Goal: Information Seeking & Learning: Learn about a topic

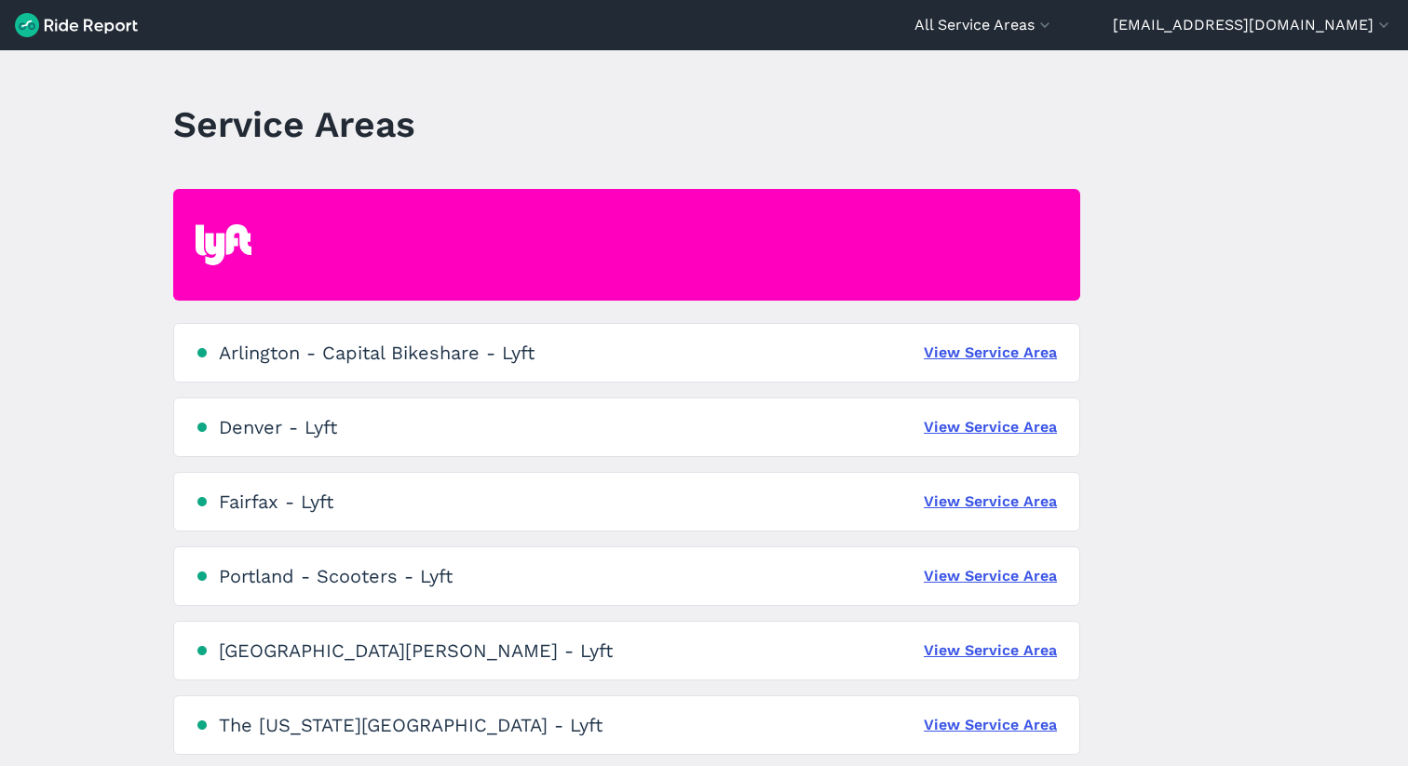
click at [312, 575] on div "Portland - Scooters - Lyft" at bounding box center [336, 576] width 234 height 22
click at [988, 573] on link "View Service Area" at bounding box center [989, 576] width 133 height 22
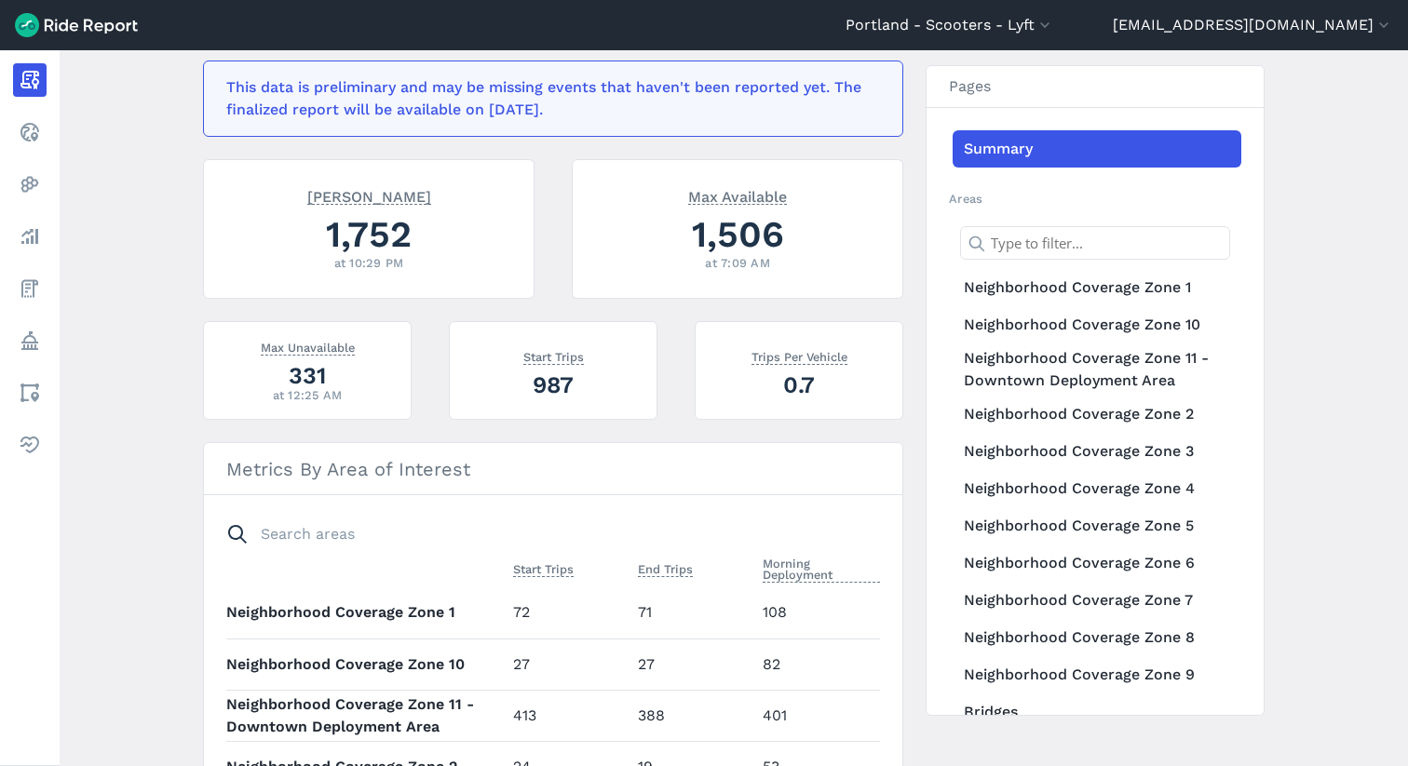
scroll to position [404, 0]
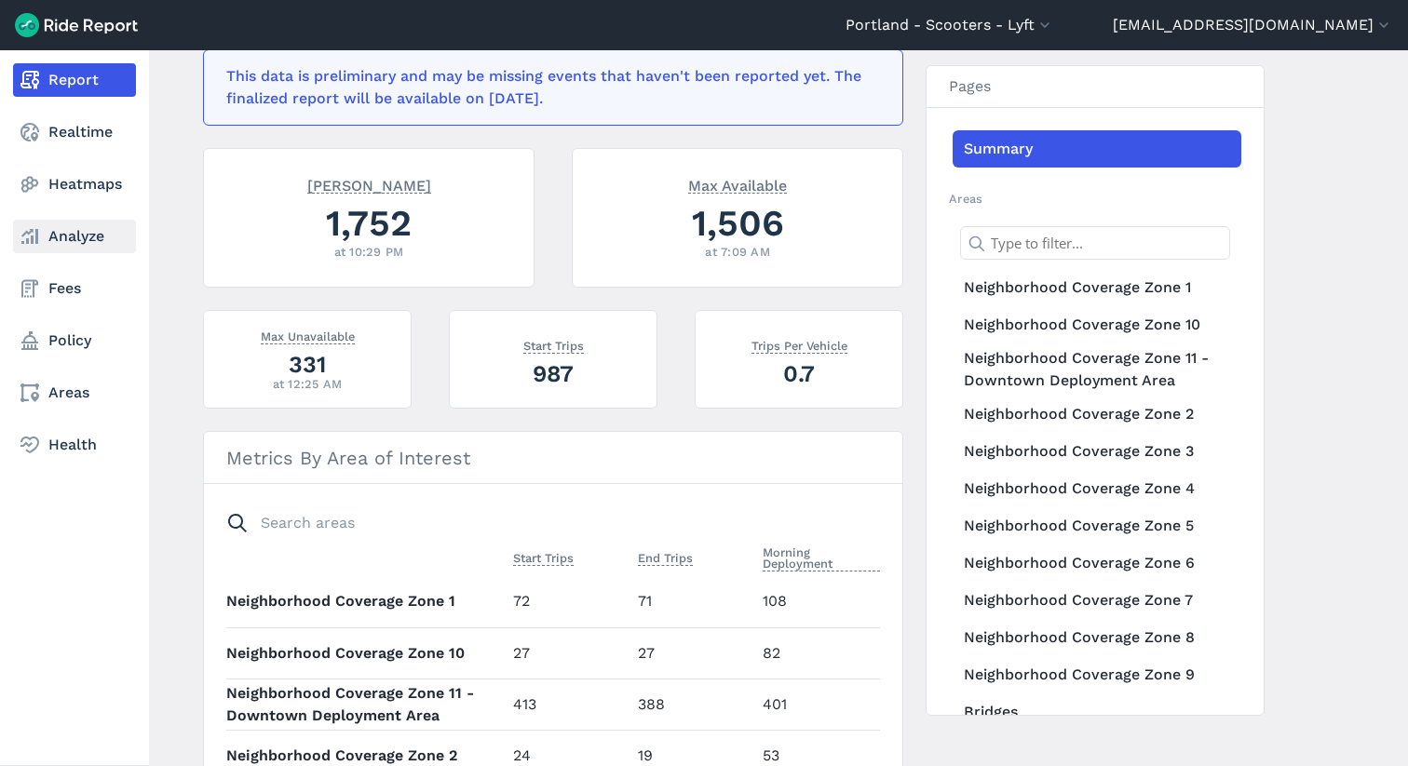
click at [76, 235] on link "Analyze" at bounding box center [74, 237] width 123 height 34
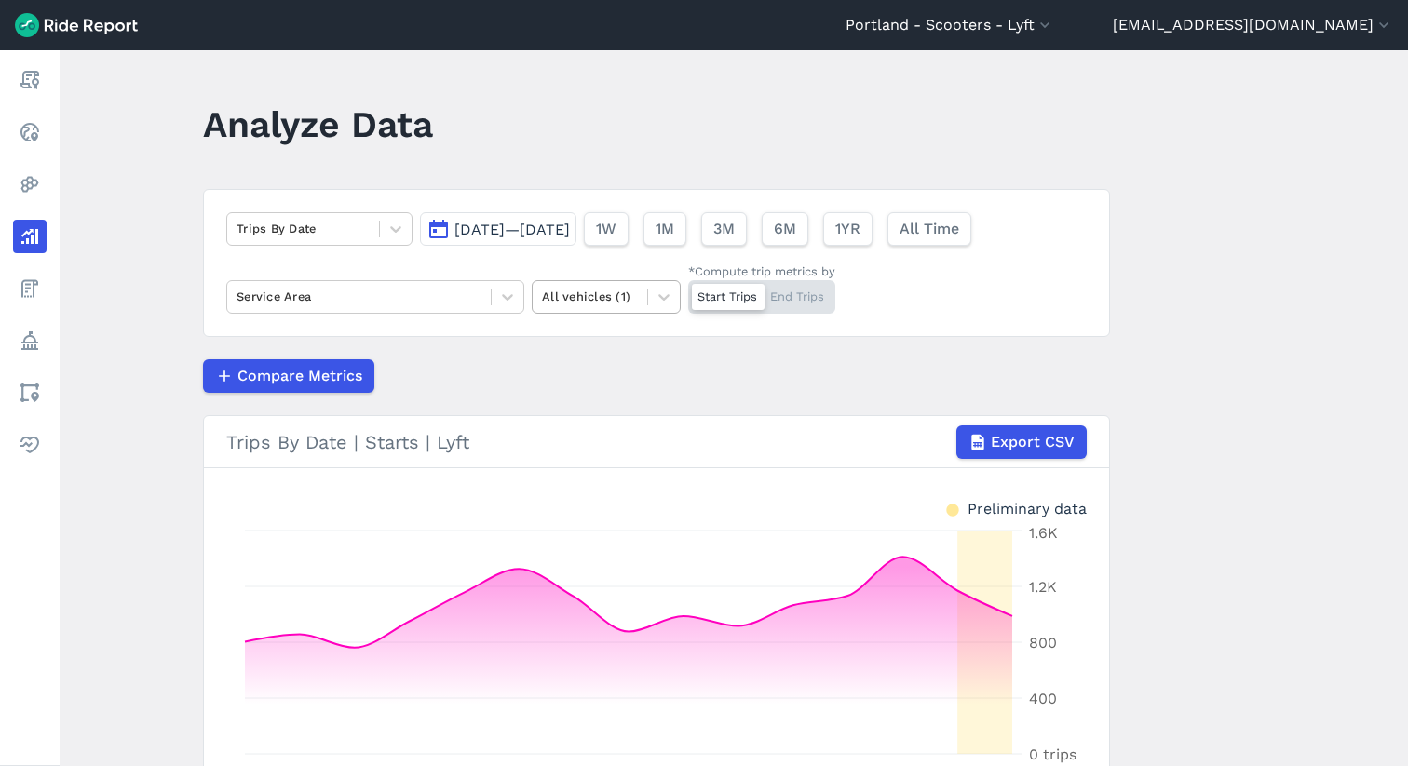
click at [625, 302] on div at bounding box center [590, 296] width 96 height 21
click at [464, 376] on div "Compare Metrics" at bounding box center [656, 376] width 907 height 34
click at [493, 293] on div at bounding box center [508, 297] width 32 height 32
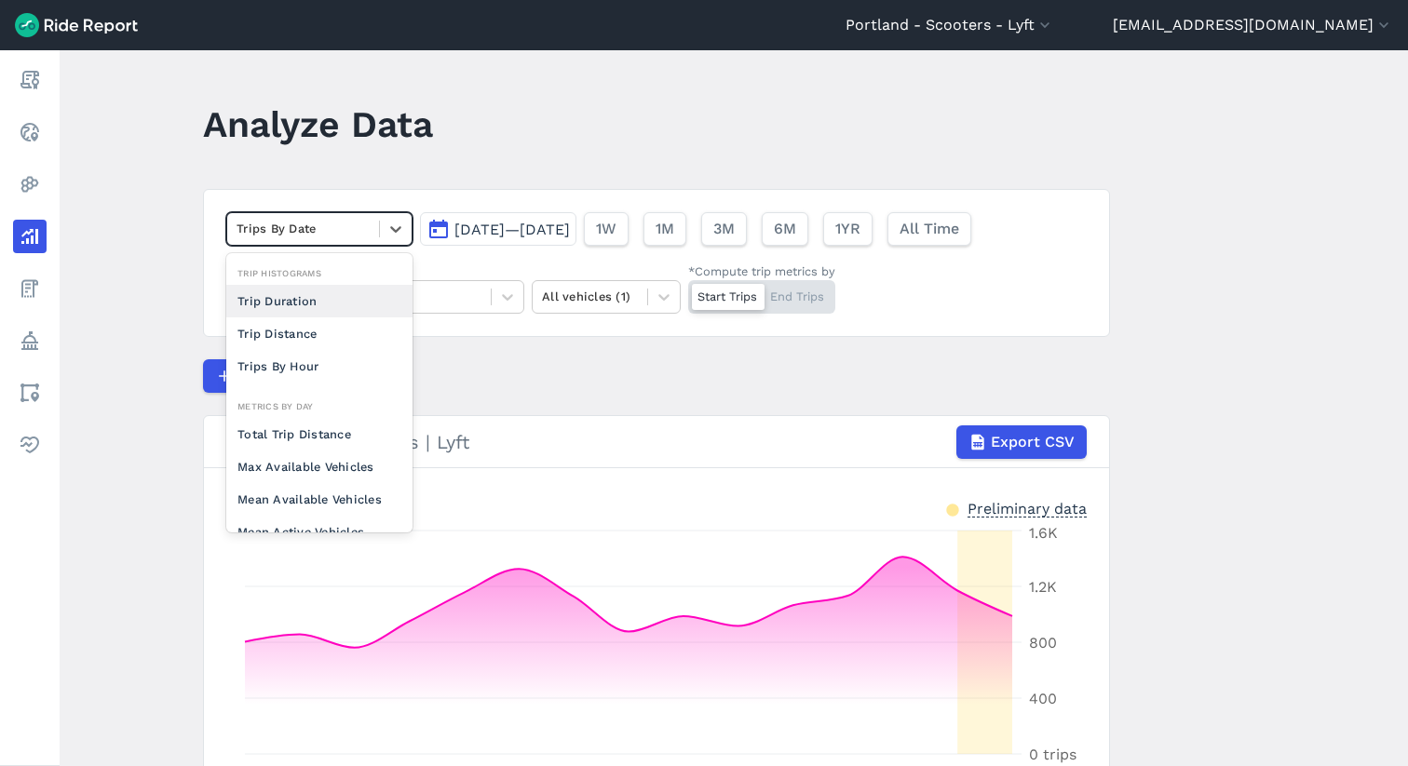
click at [351, 228] on div at bounding box center [302, 228] width 133 height 21
click at [310, 466] on div "Max Available Vehicles" at bounding box center [319, 467] width 186 height 33
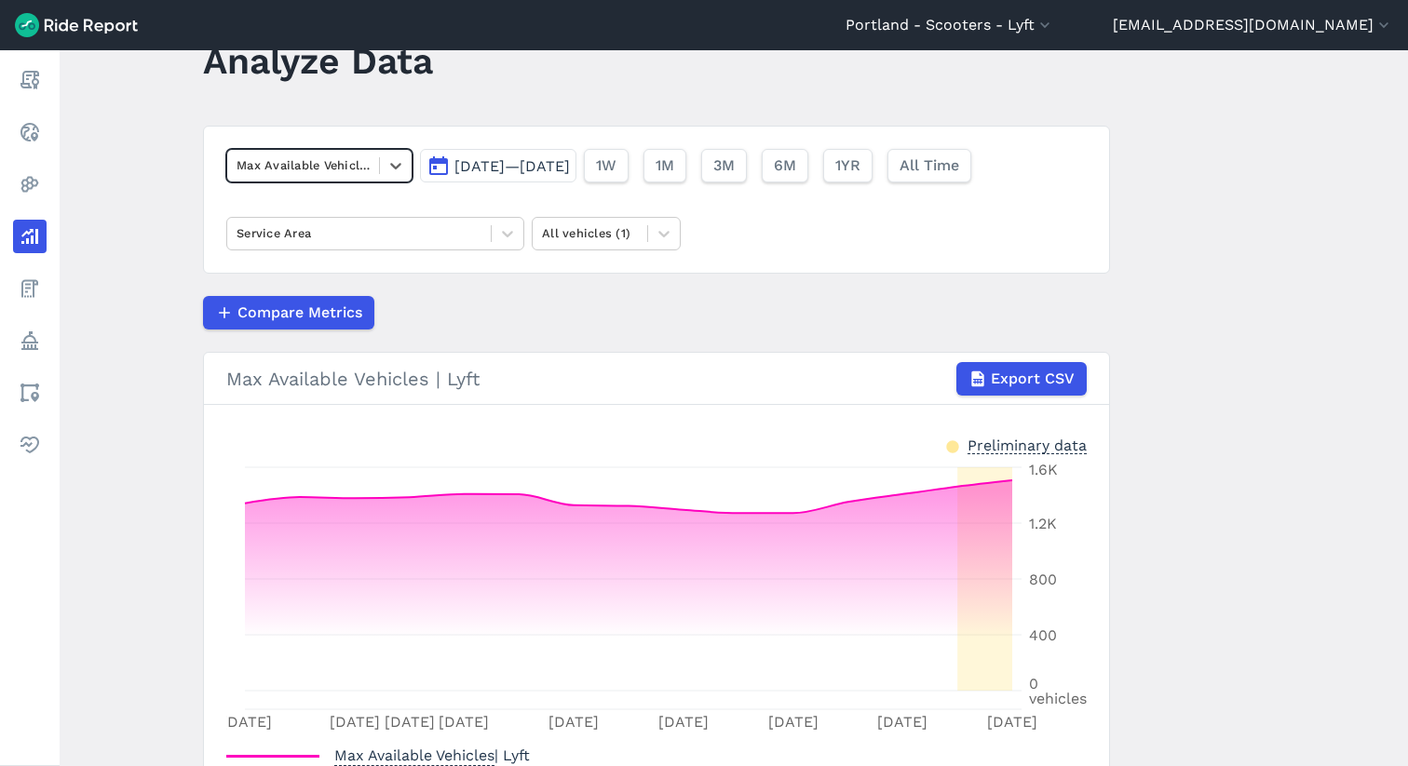
scroll to position [24, 0]
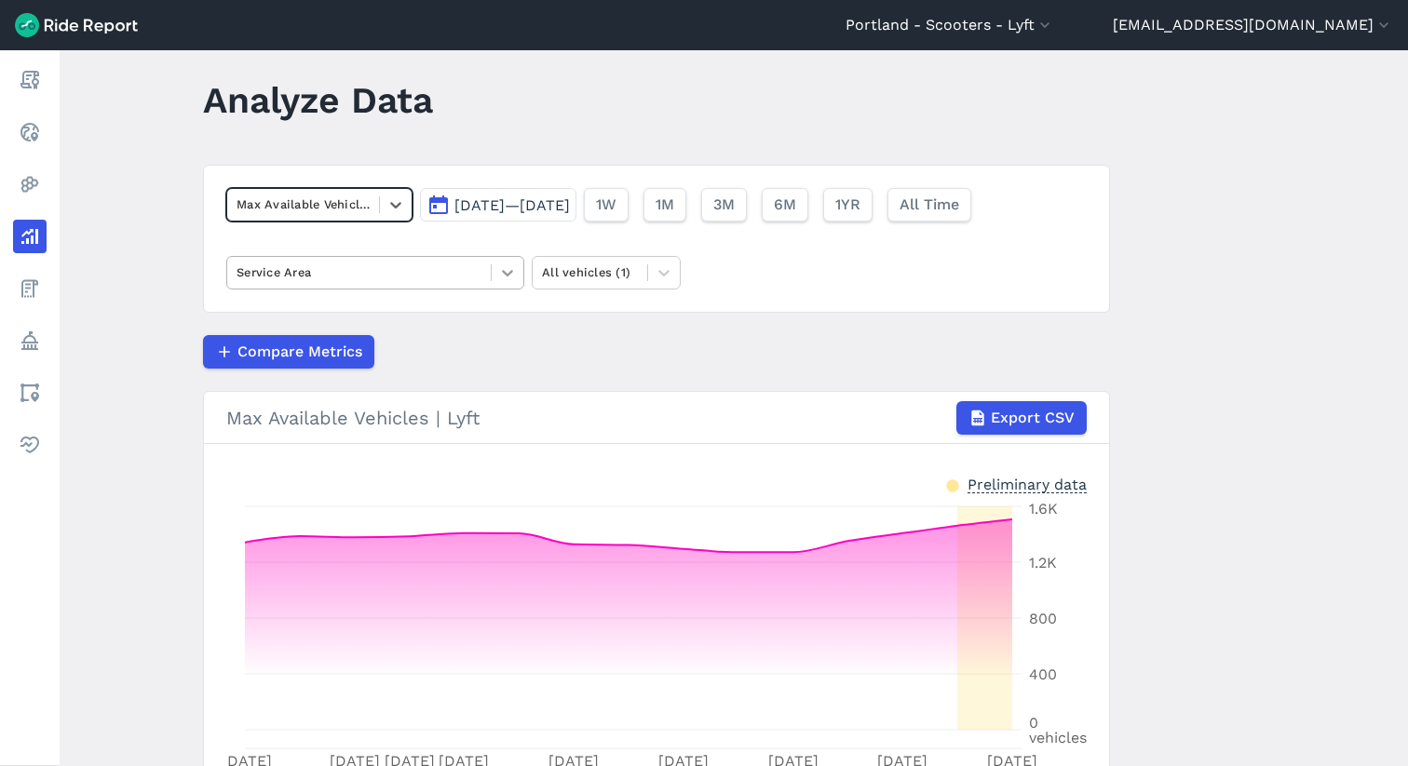
click at [498, 270] on icon at bounding box center [507, 272] width 19 height 19
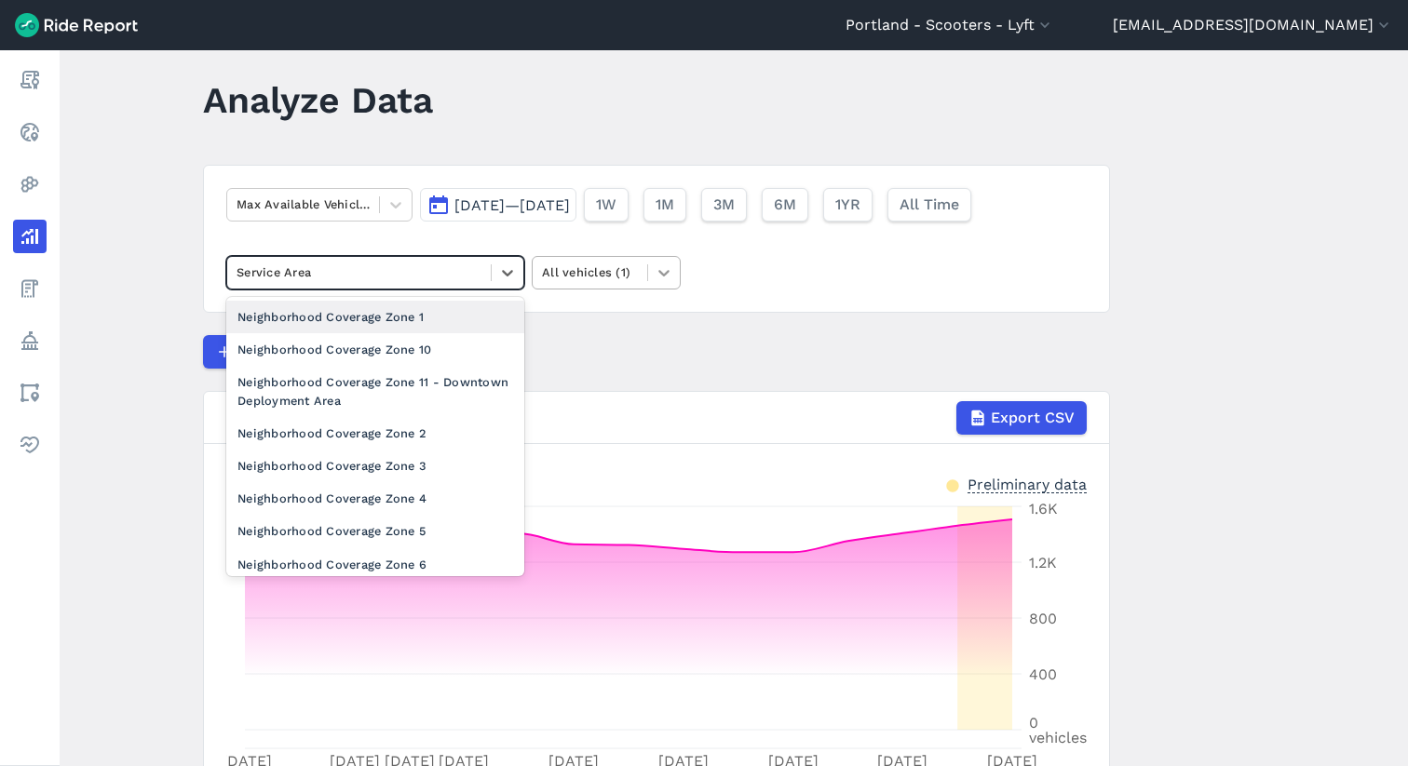
click at [648, 279] on div at bounding box center [664, 273] width 32 height 32
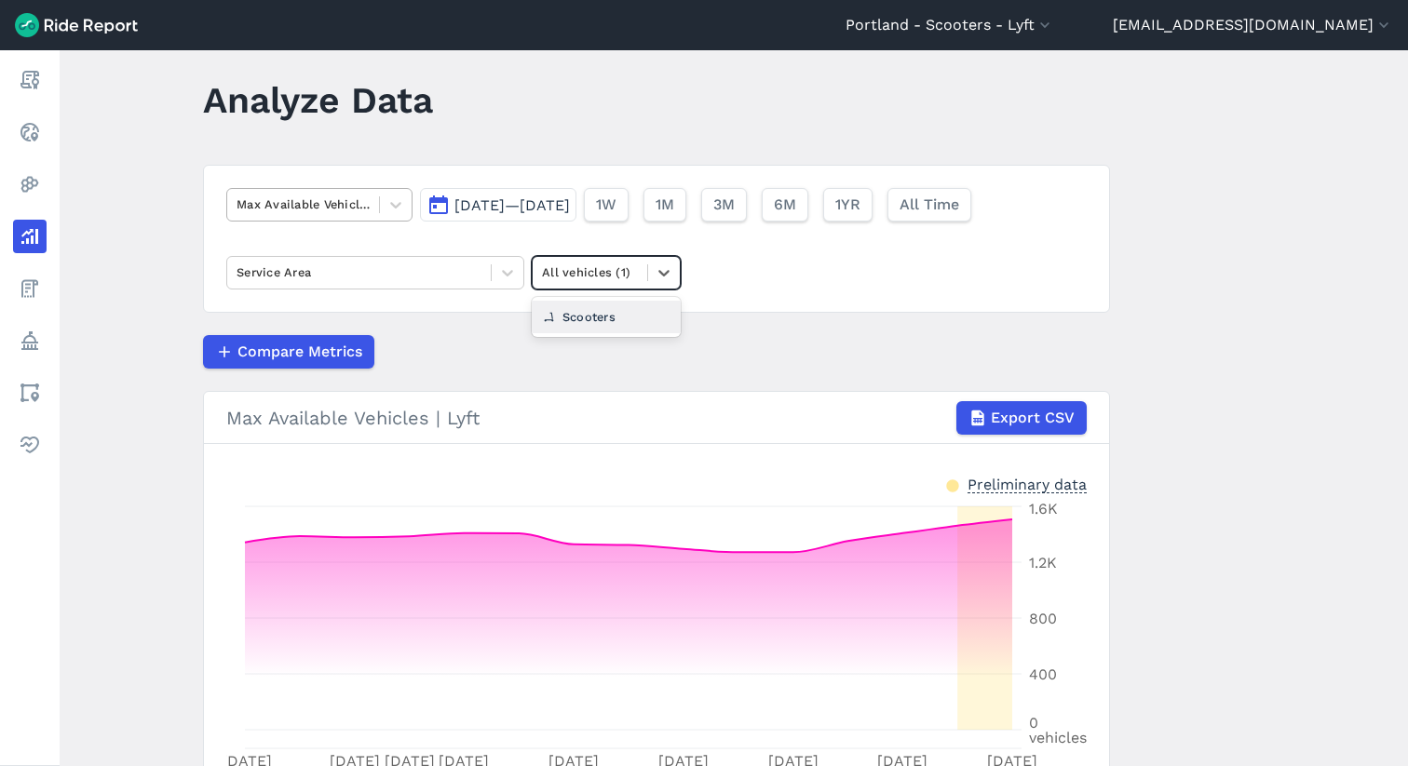
click at [337, 209] on div at bounding box center [302, 204] width 133 height 21
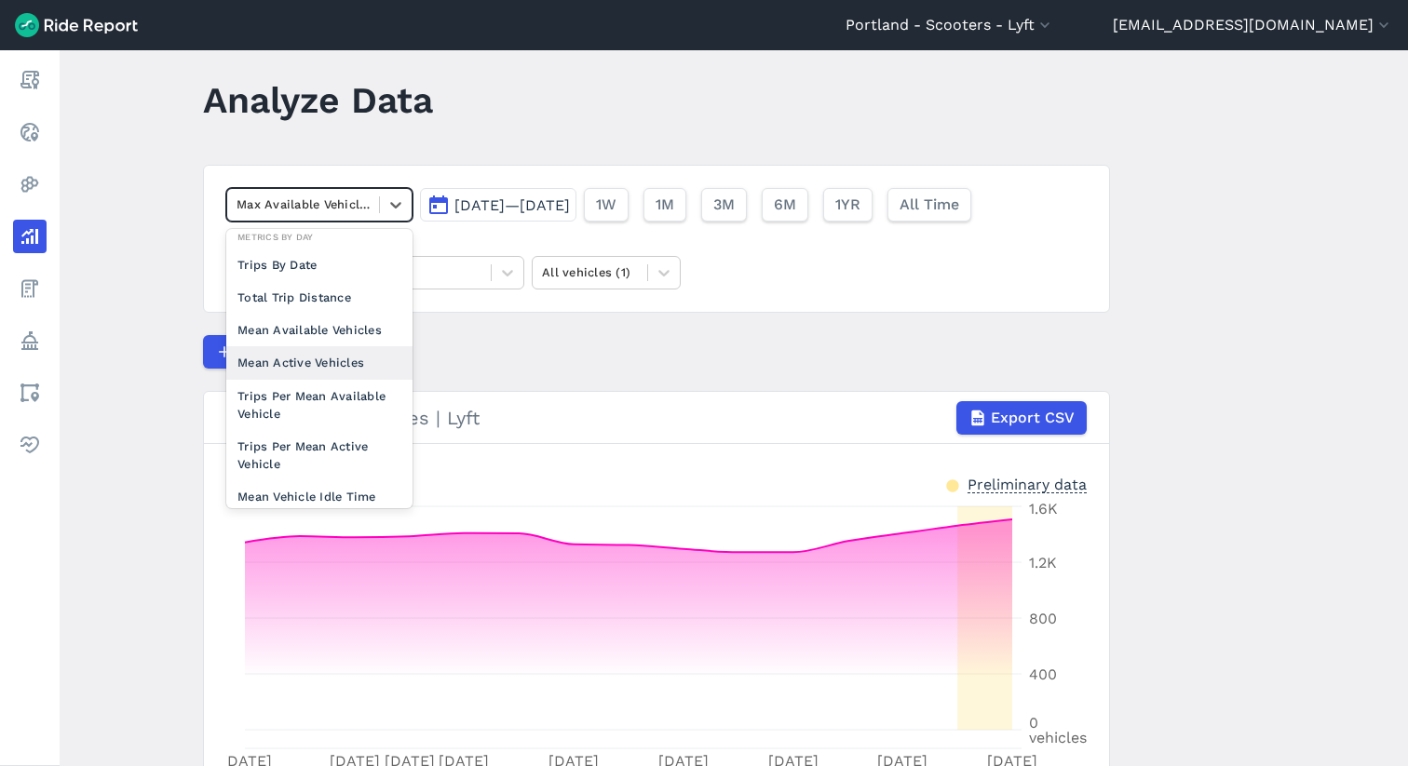
scroll to position [161, 0]
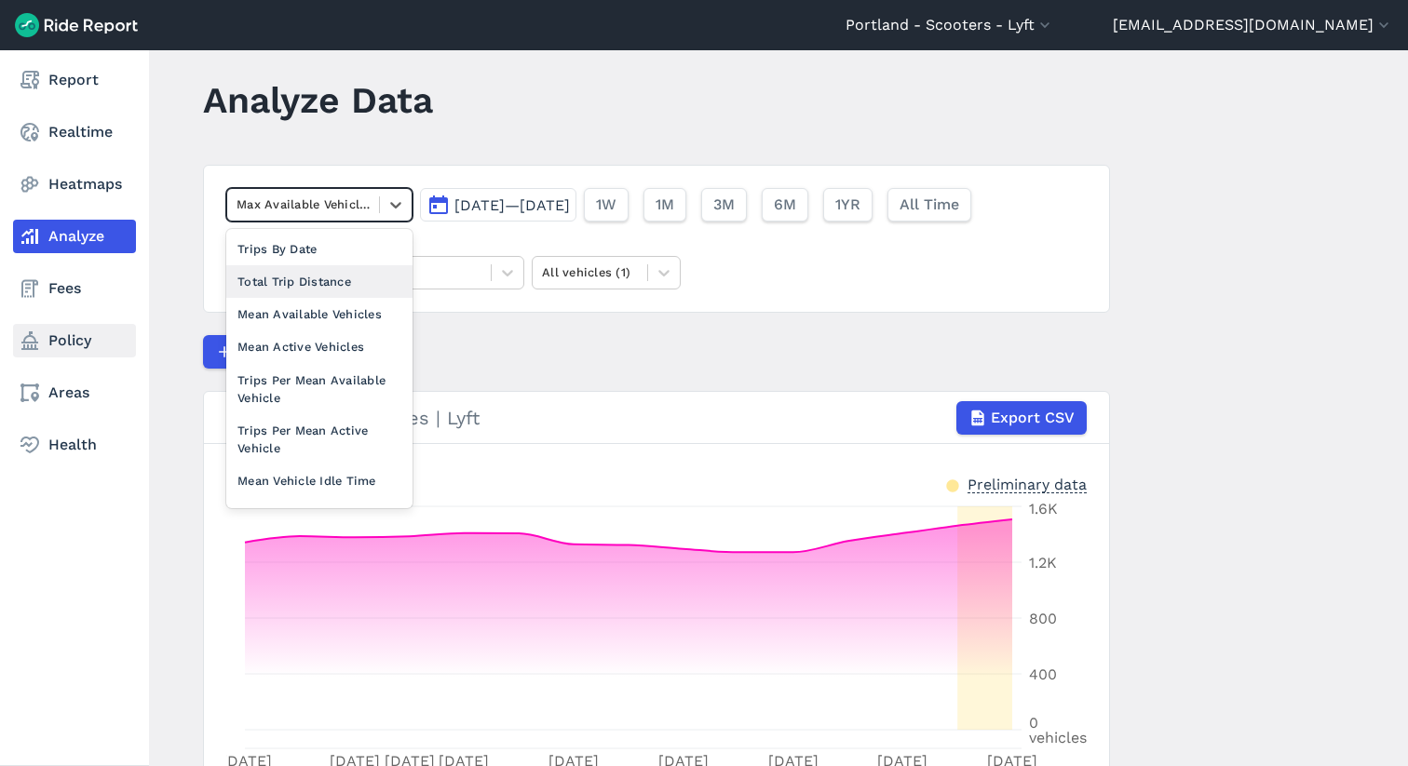
click at [86, 336] on link "Policy" at bounding box center [74, 341] width 123 height 34
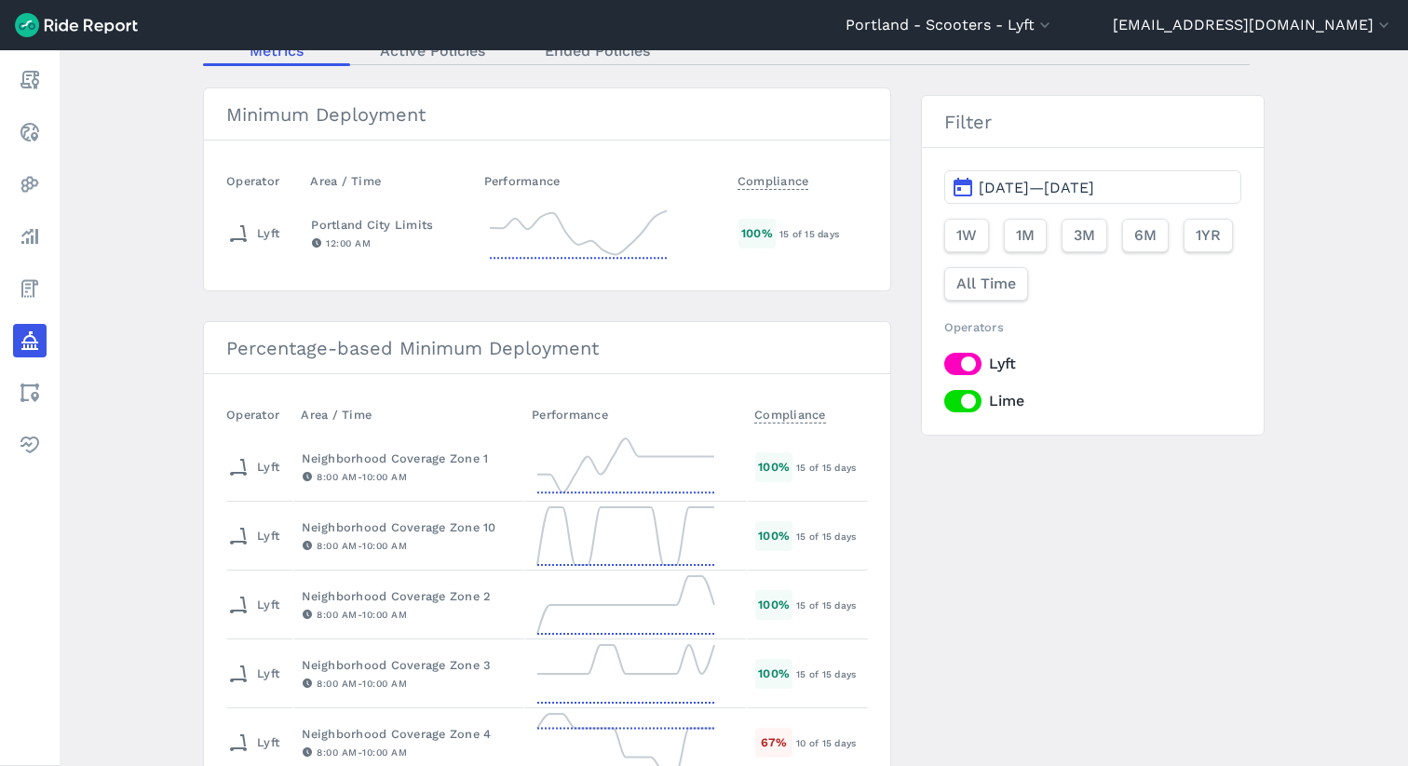
scroll to position [188, 0]
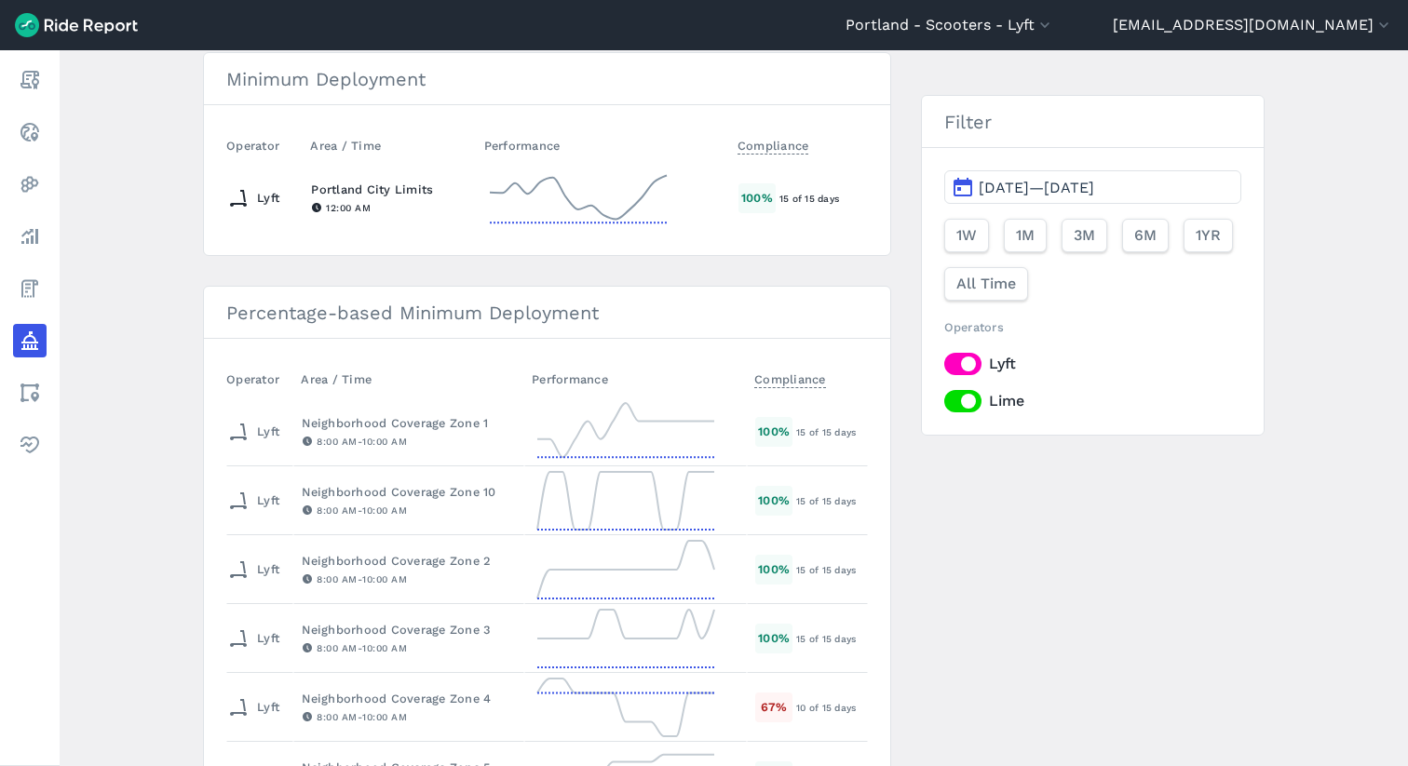
click at [591, 195] on icon at bounding box center [578, 198] width 186 height 67
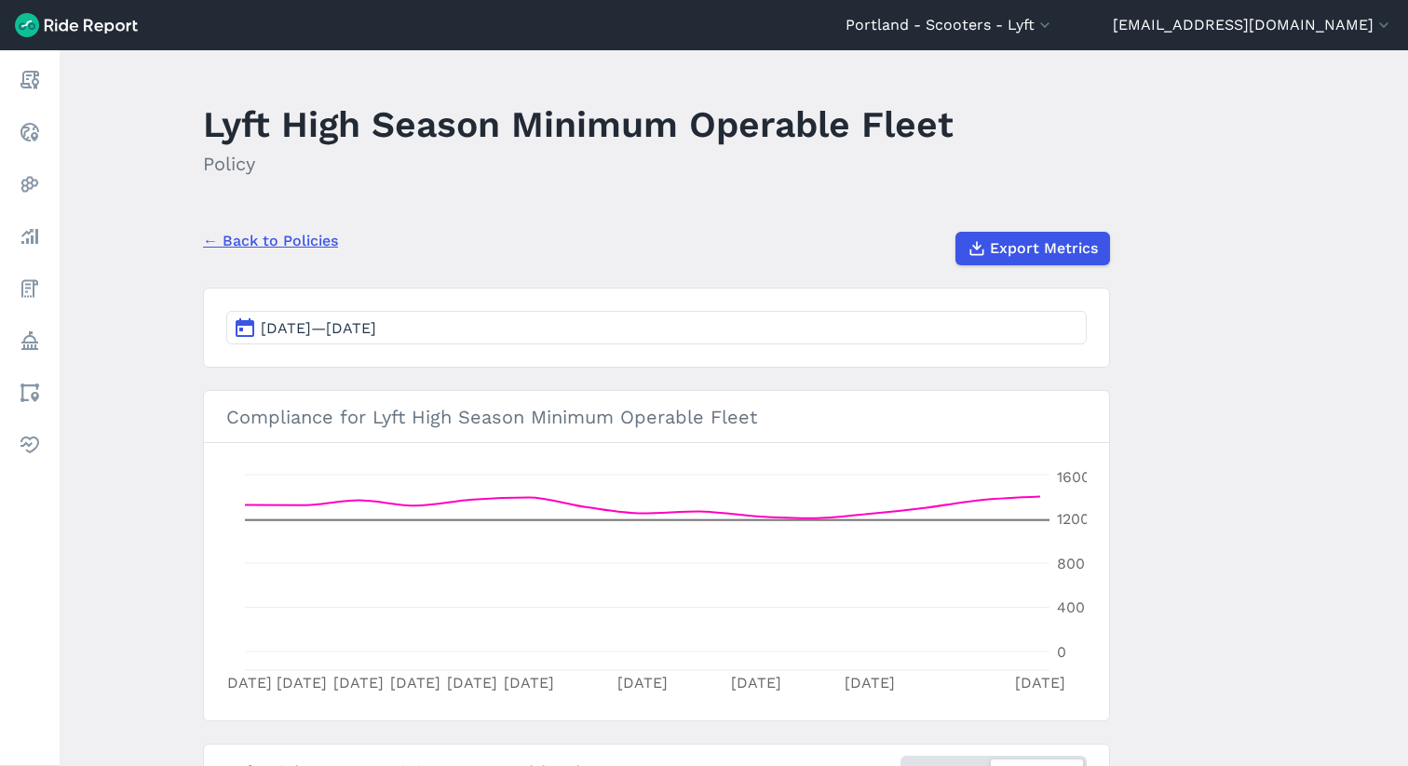
click at [263, 247] on link "← Back to Policies" at bounding box center [270, 241] width 135 height 22
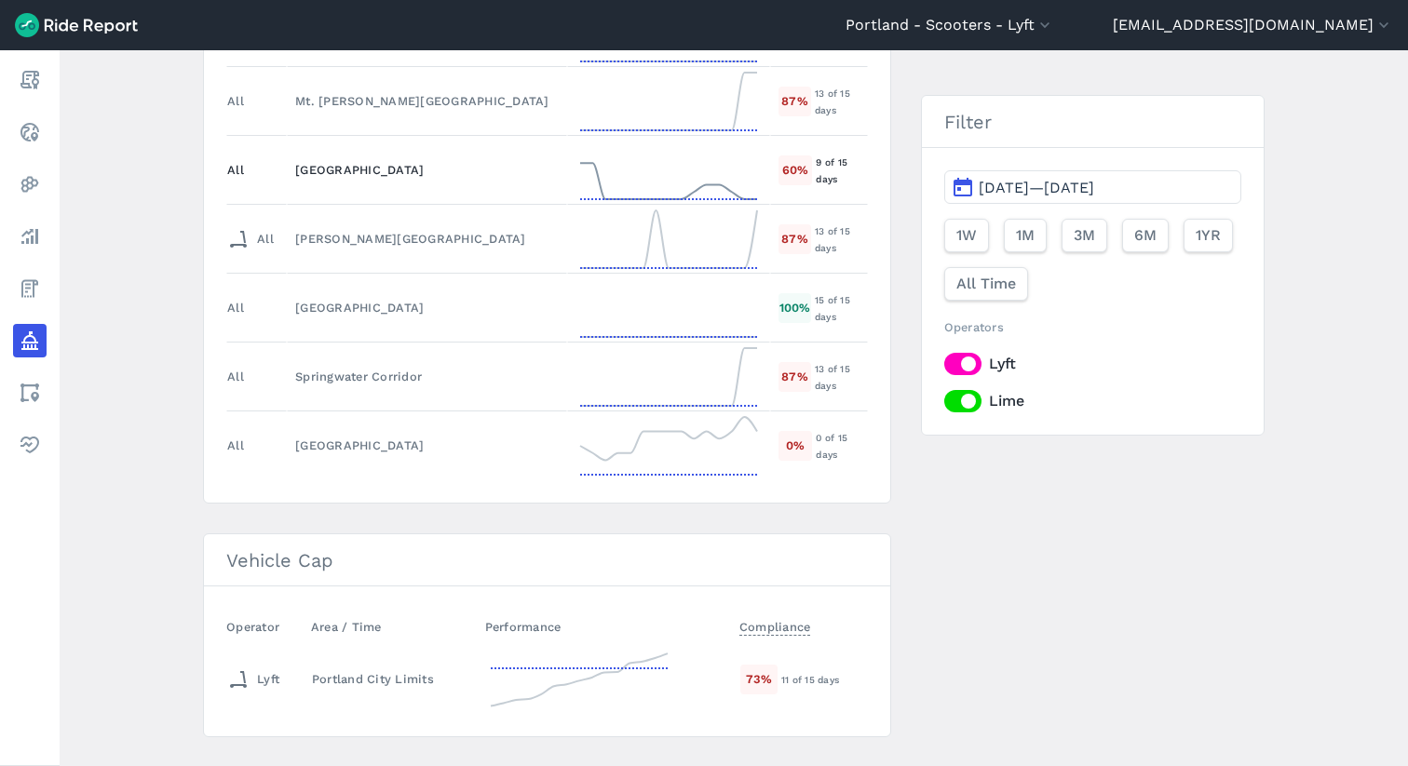
scroll to position [2126, 0]
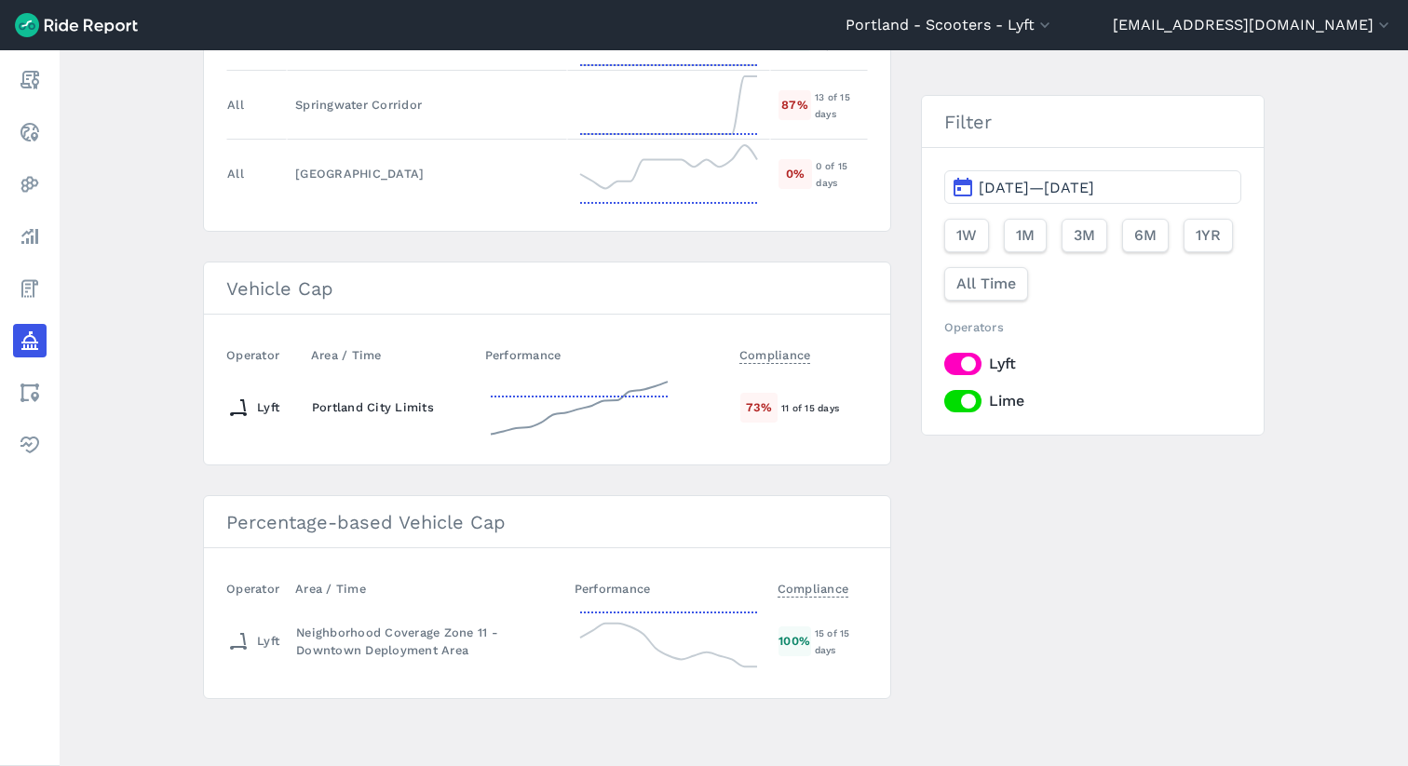
click at [633, 396] on icon at bounding box center [579, 407] width 186 height 67
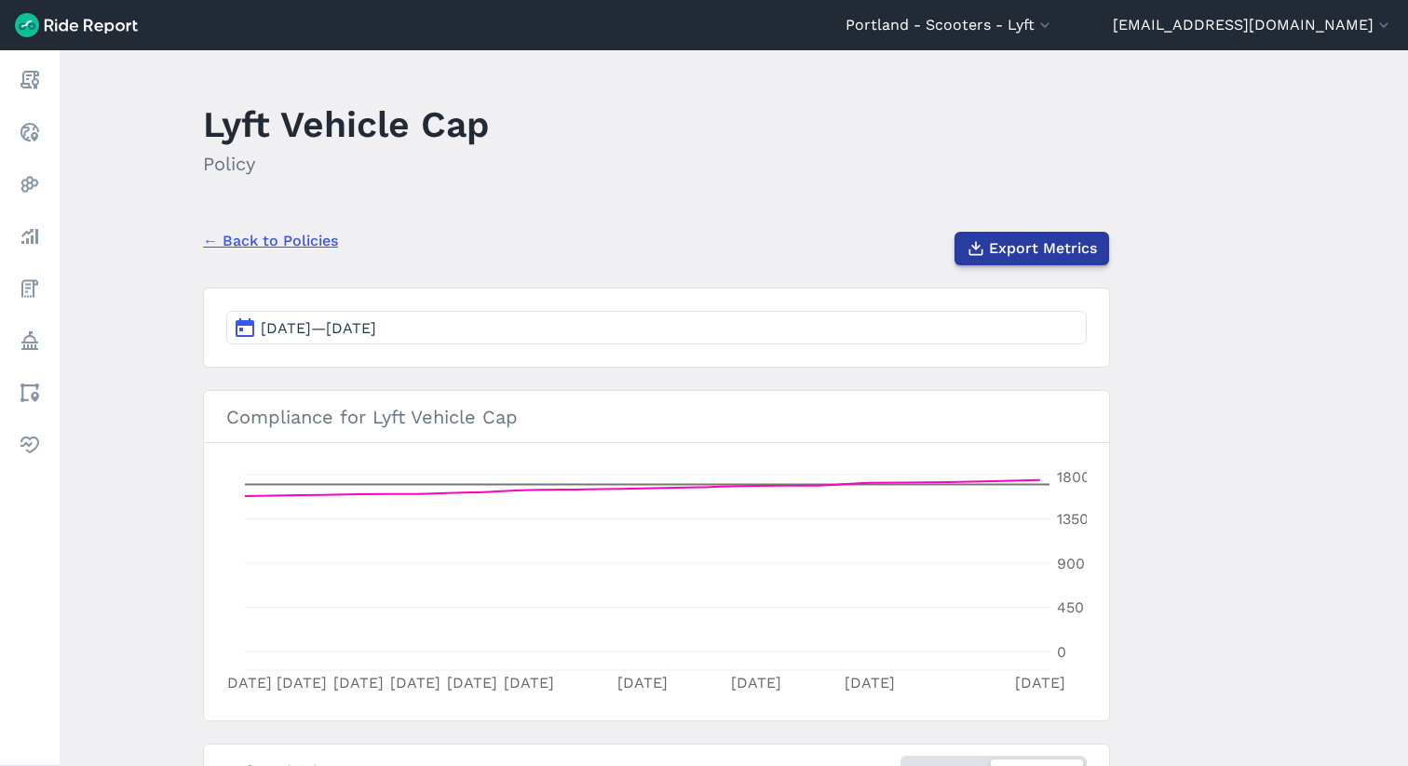
click at [1050, 243] on span "Export Metrics" at bounding box center [1043, 248] width 108 height 22
